Goal: Find specific fact: Locate a discrete piece of known information

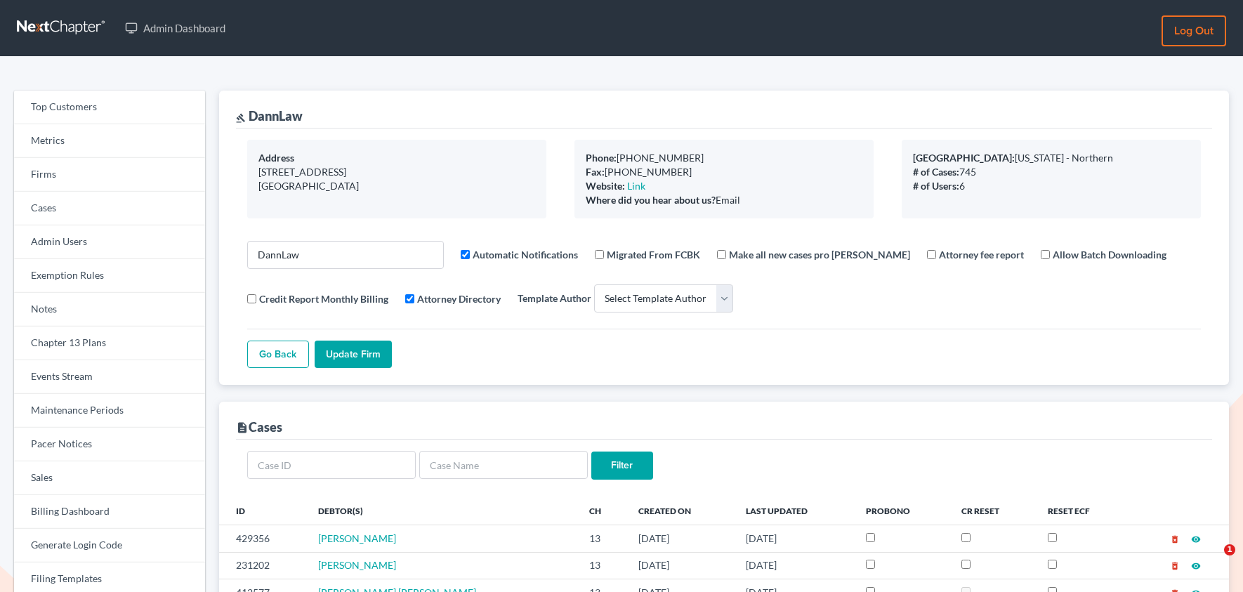
select select
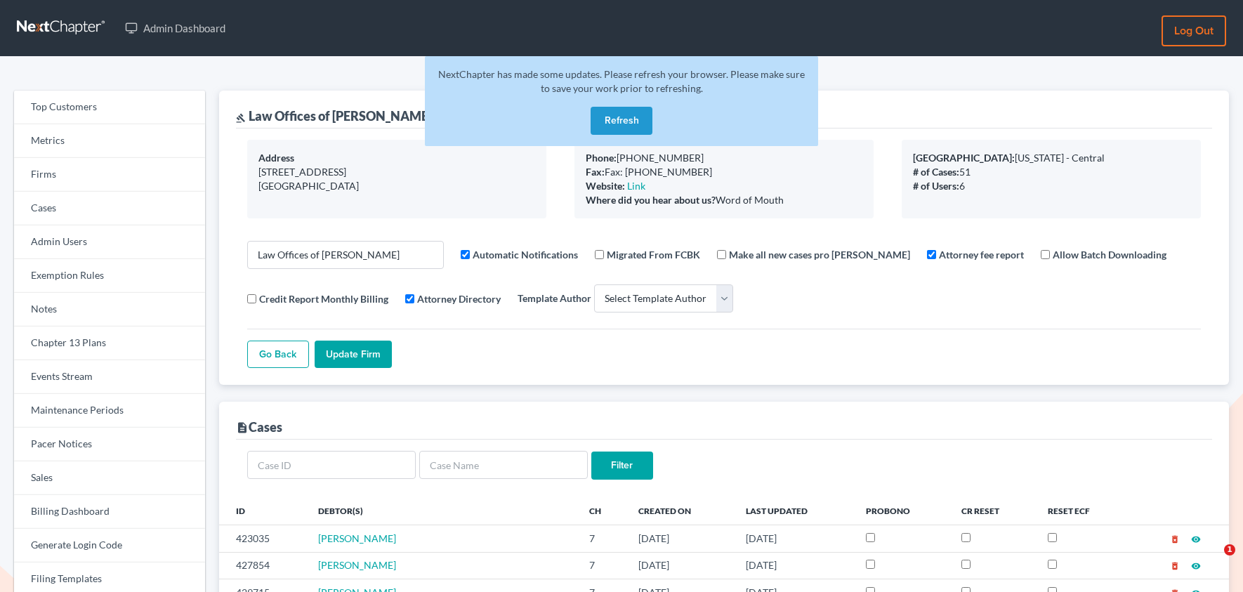
select select
click at [85, 183] on link "Firms" at bounding box center [109, 175] width 191 height 34
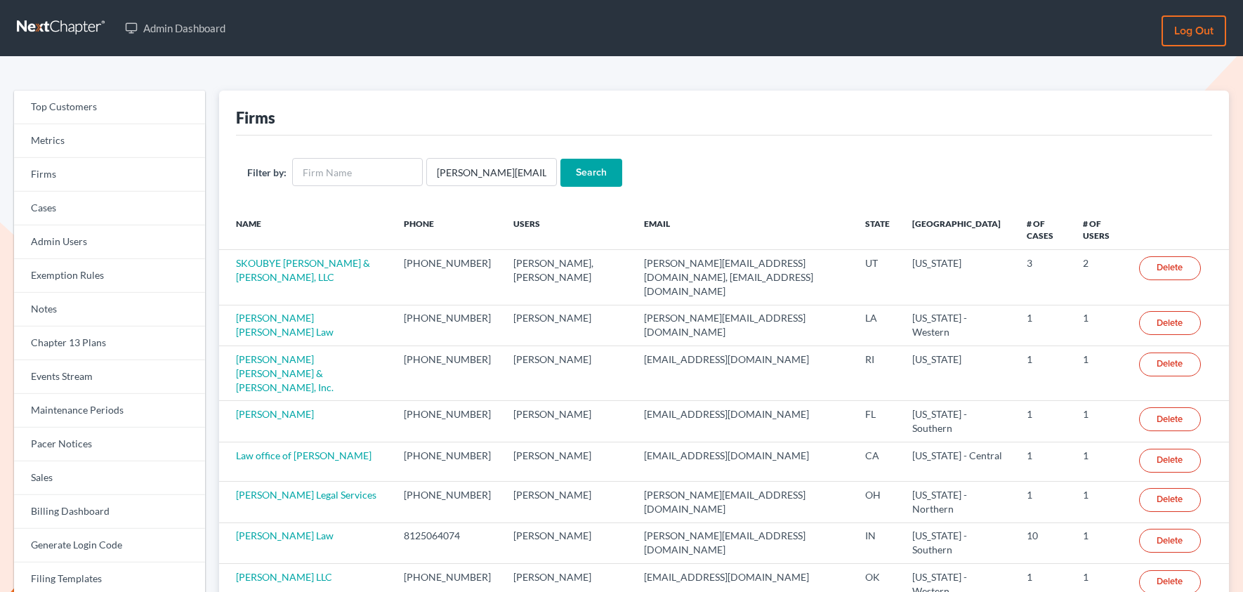
scroll to position [0, 21]
type input "[PERSON_NAME][EMAIL_ADDRESS][DOMAIN_NAME]"
click at [561, 159] on input "Search" at bounding box center [592, 173] width 62 height 28
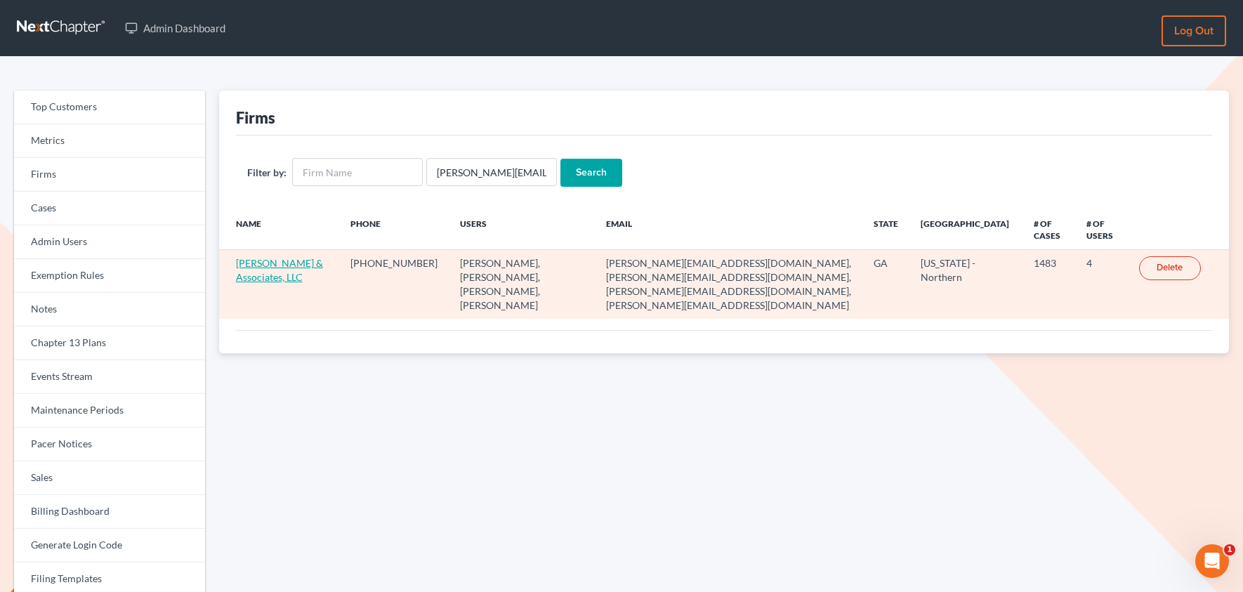
click at [287, 262] on link "[PERSON_NAME] & Associates, LLC" at bounding box center [279, 270] width 87 height 26
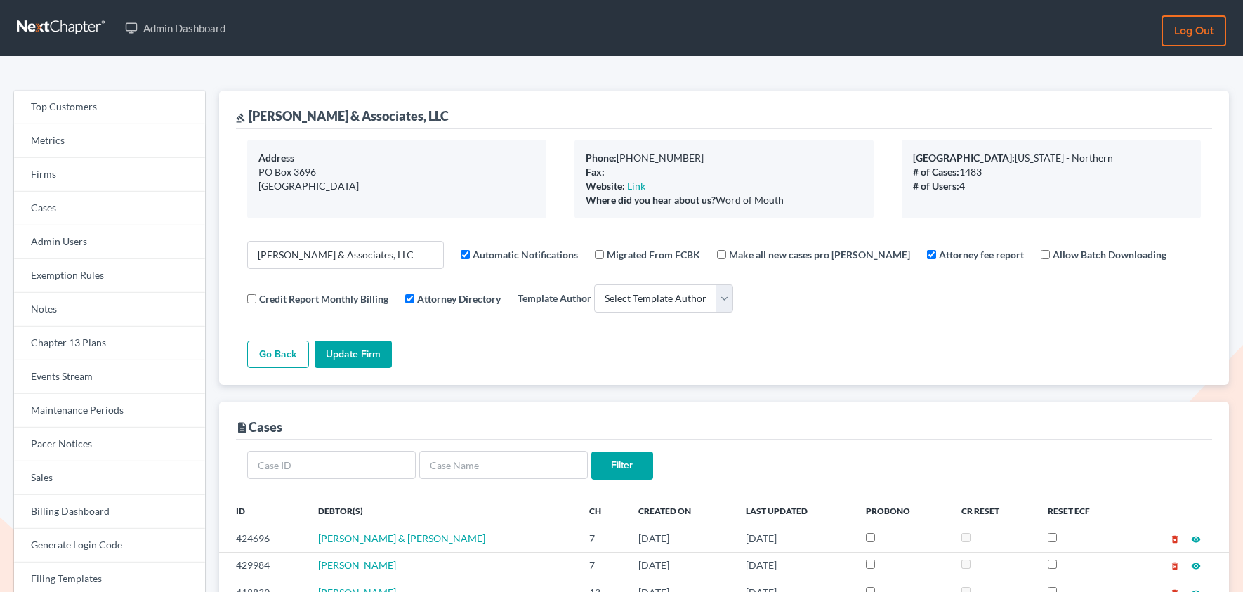
select select
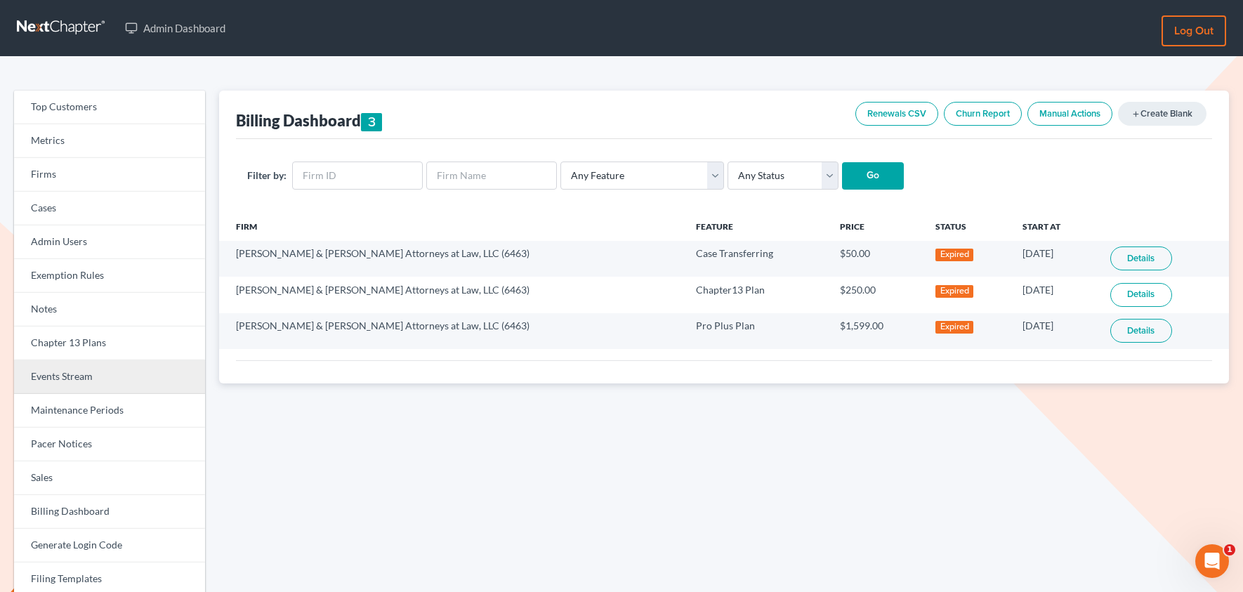
click at [67, 385] on link "Events Stream" at bounding box center [109, 377] width 191 height 34
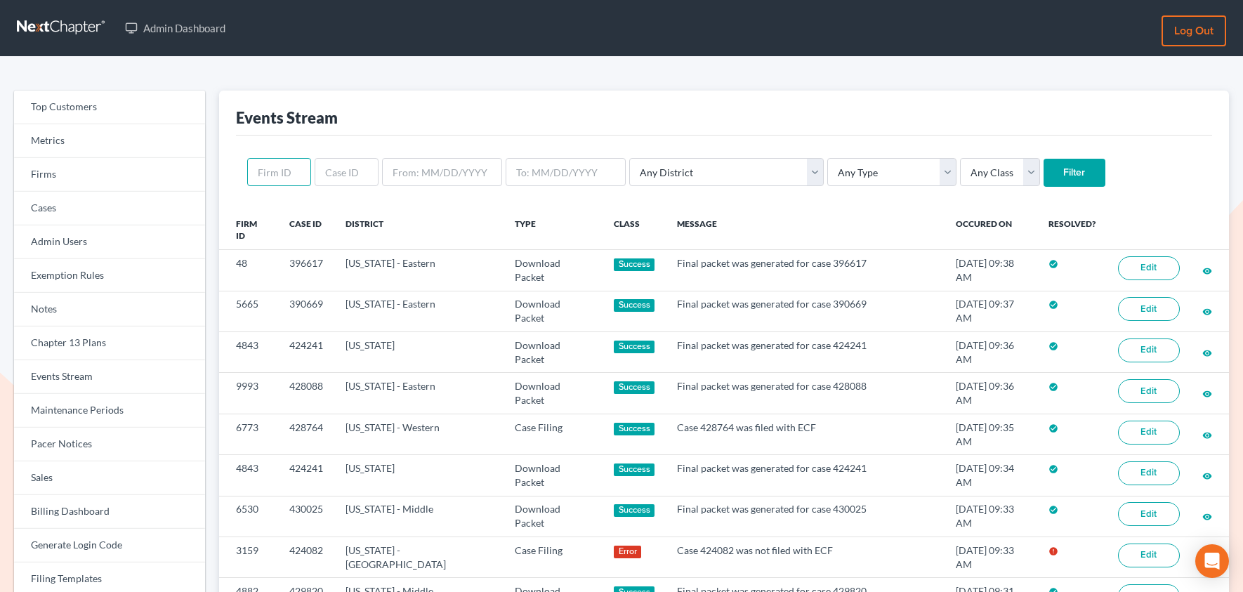
drag, startPoint x: 261, startPoint y: 177, endPoint x: 271, endPoint y: 183, distance: 11.3
click at [259, 159] on input "text" at bounding box center [279, 172] width 64 height 28
click at [271, 174] on input "text" at bounding box center [279, 172] width 64 height 28
paste input "10492"
type input "10492"
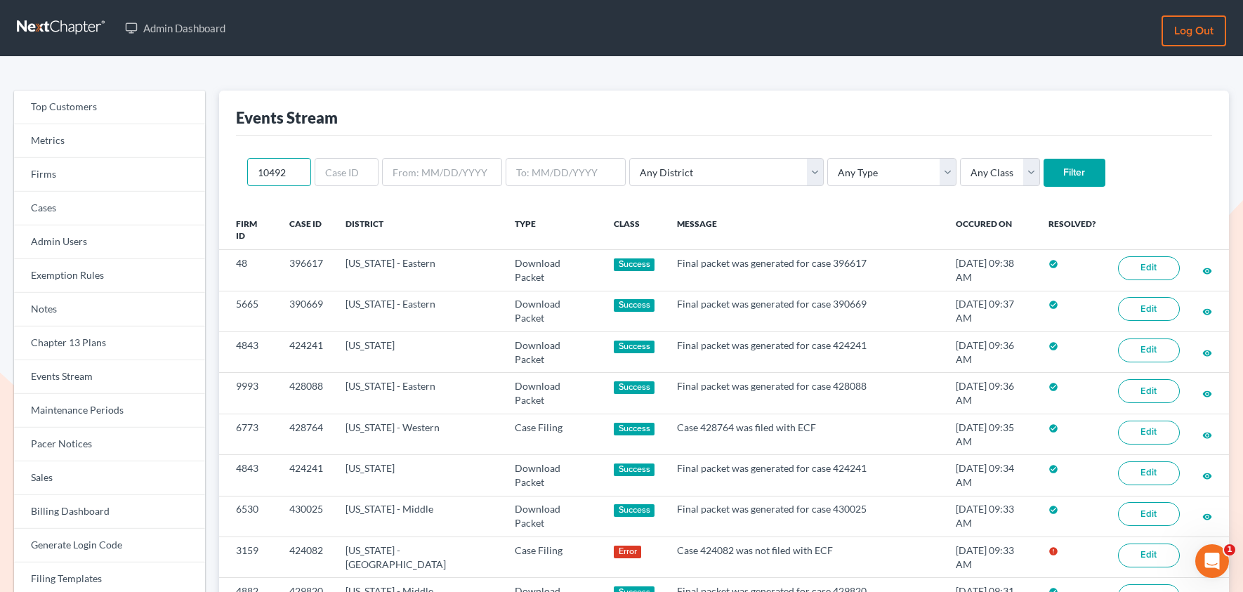
click at [1044, 159] on input "Filter" at bounding box center [1075, 173] width 62 height 28
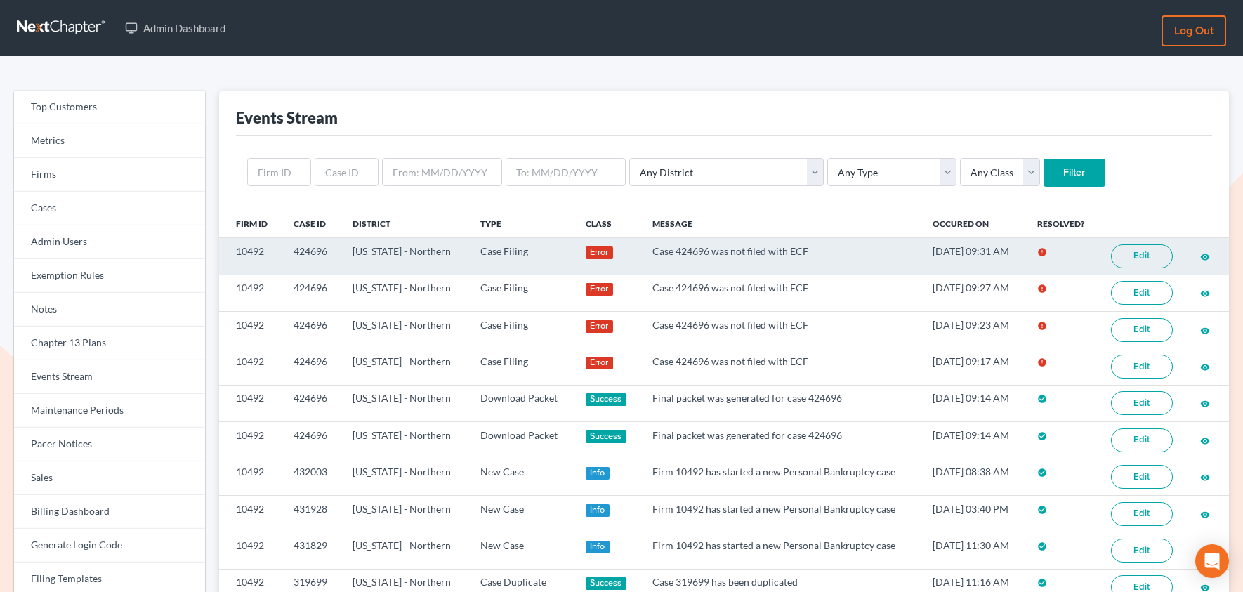
click at [1134, 255] on link "Edit" at bounding box center [1142, 256] width 62 height 24
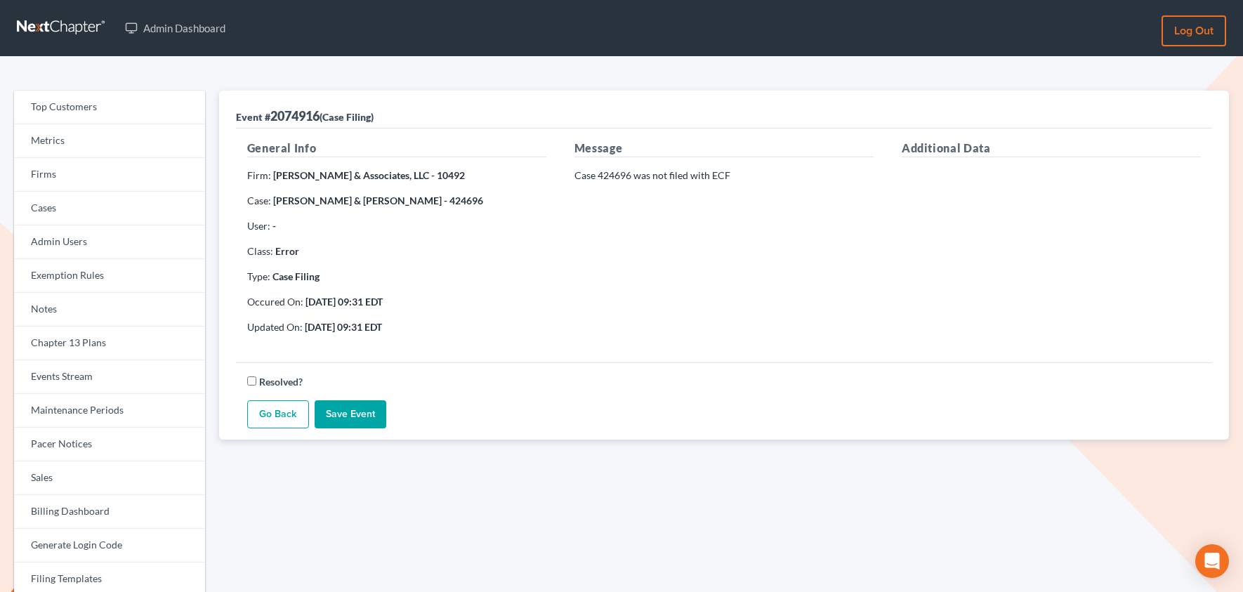
click at [468, 201] on strong "[PERSON_NAME] & [PERSON_NAME] - 424696" at bounding box center [378, 201] width 210 height 12
copy strong "424696"
